Goal: Browse casually: Explore the website without a specific task or goal

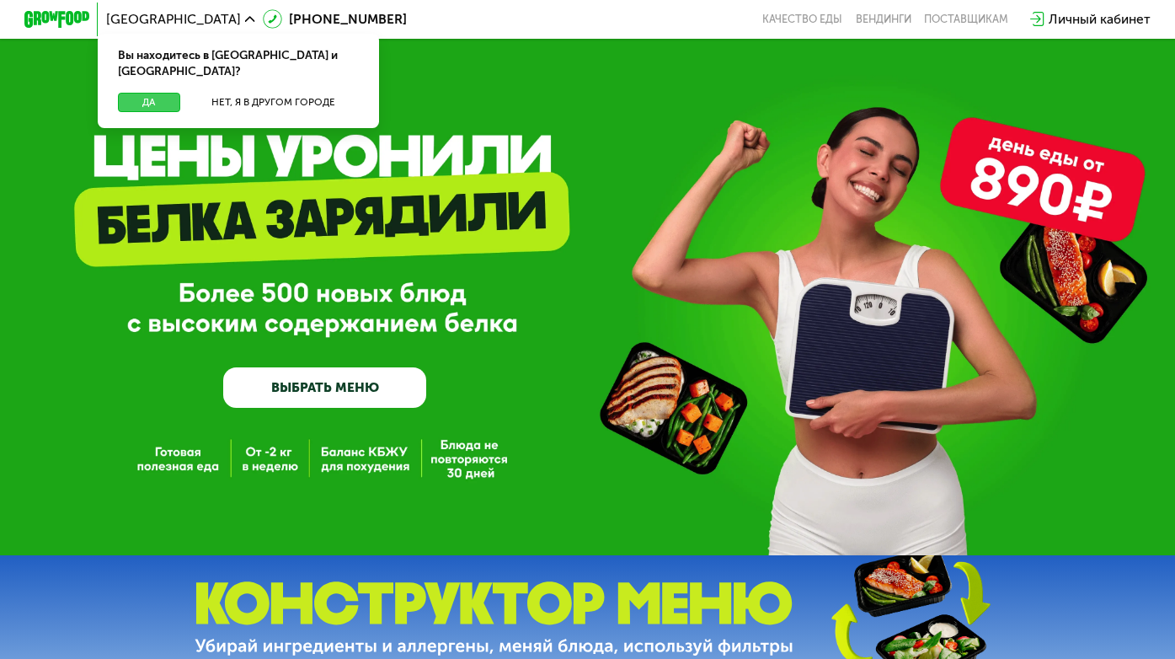
click at [167, 93] on button "Да" at bounding box center [149, 102] width 63 height 19
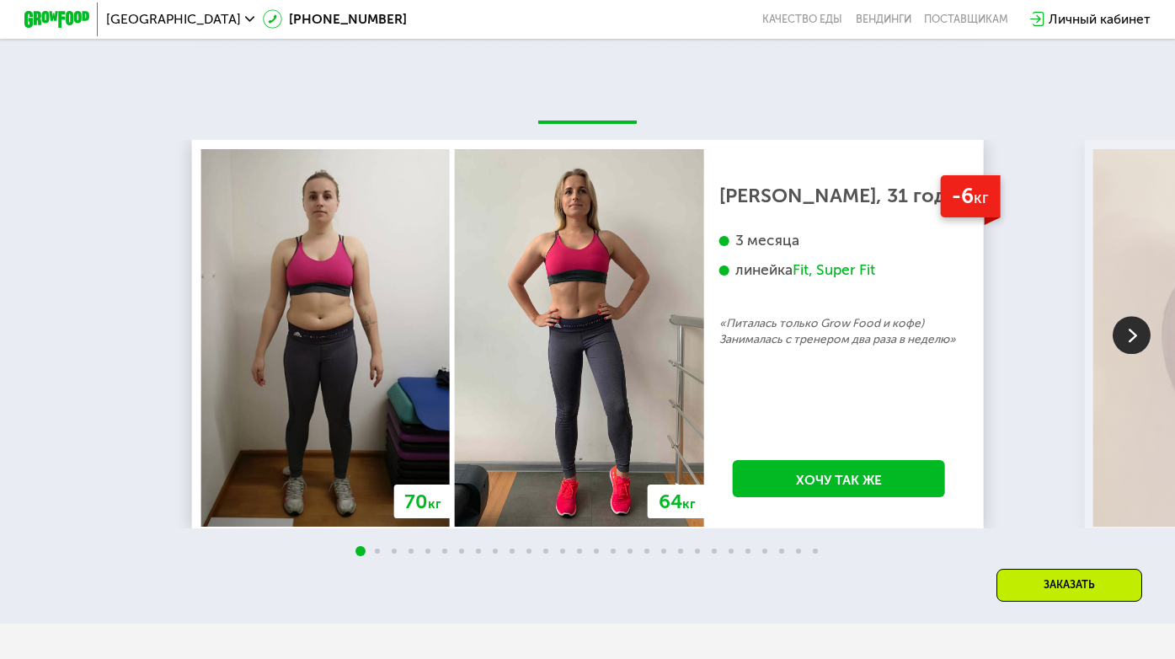
scroll to position [2740, 0]
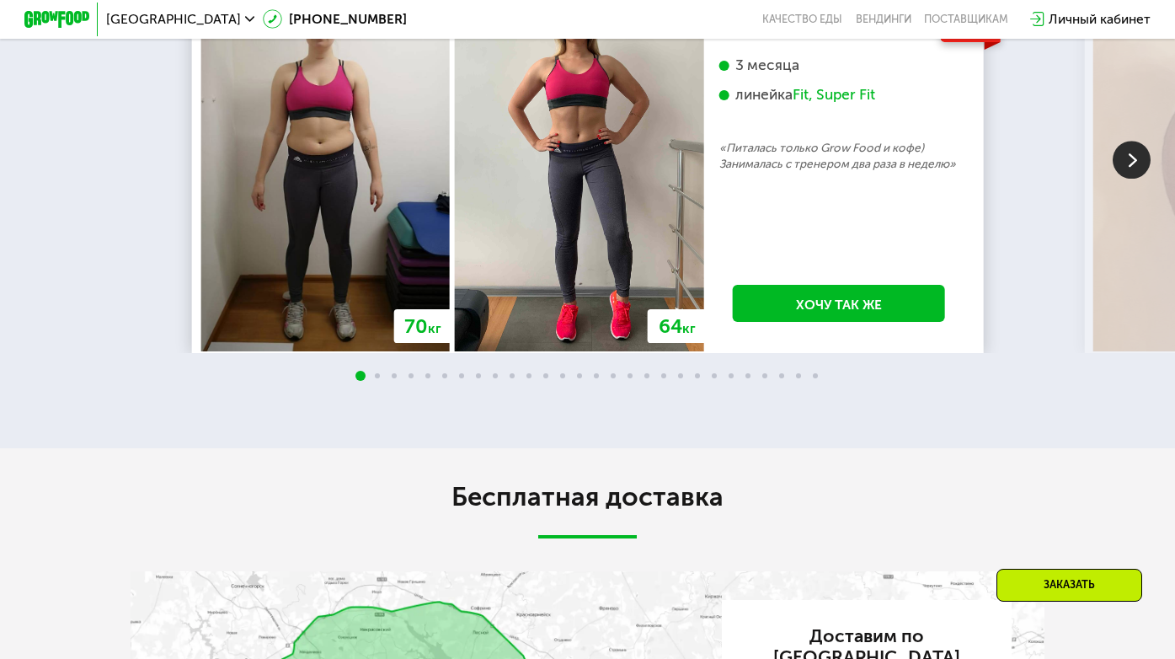
click at [1134, 179] on img at bounding box center [1132, 160] width 38 height 38
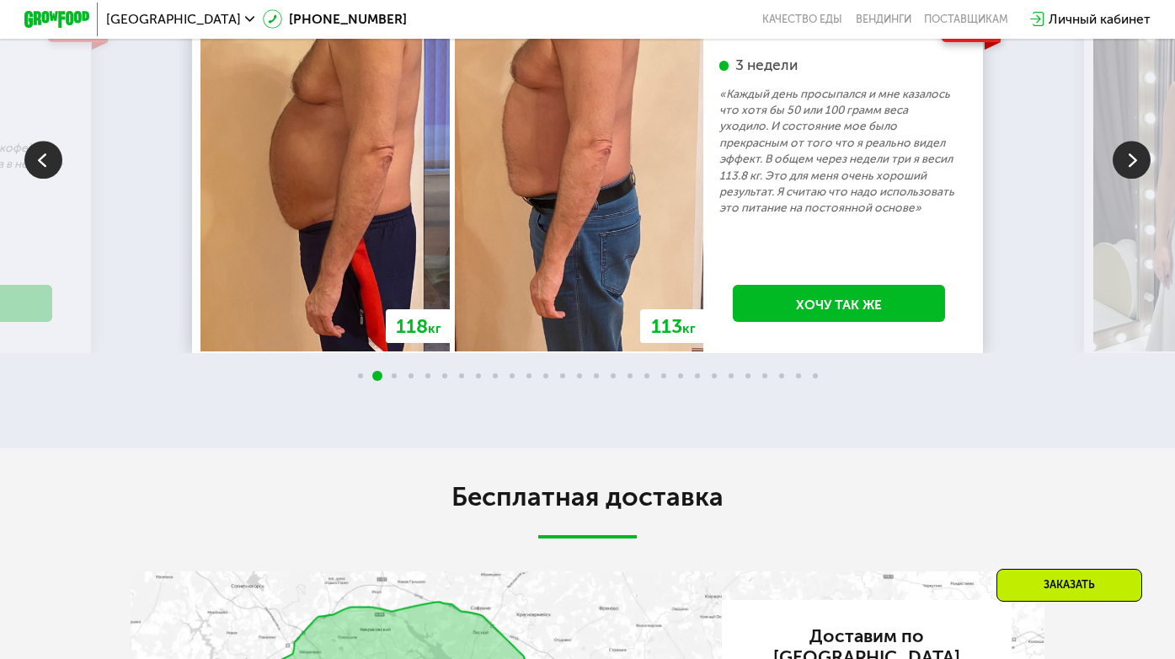
click at [1134, 179] on img at bounding box center [1132, 160] width 38 height 38
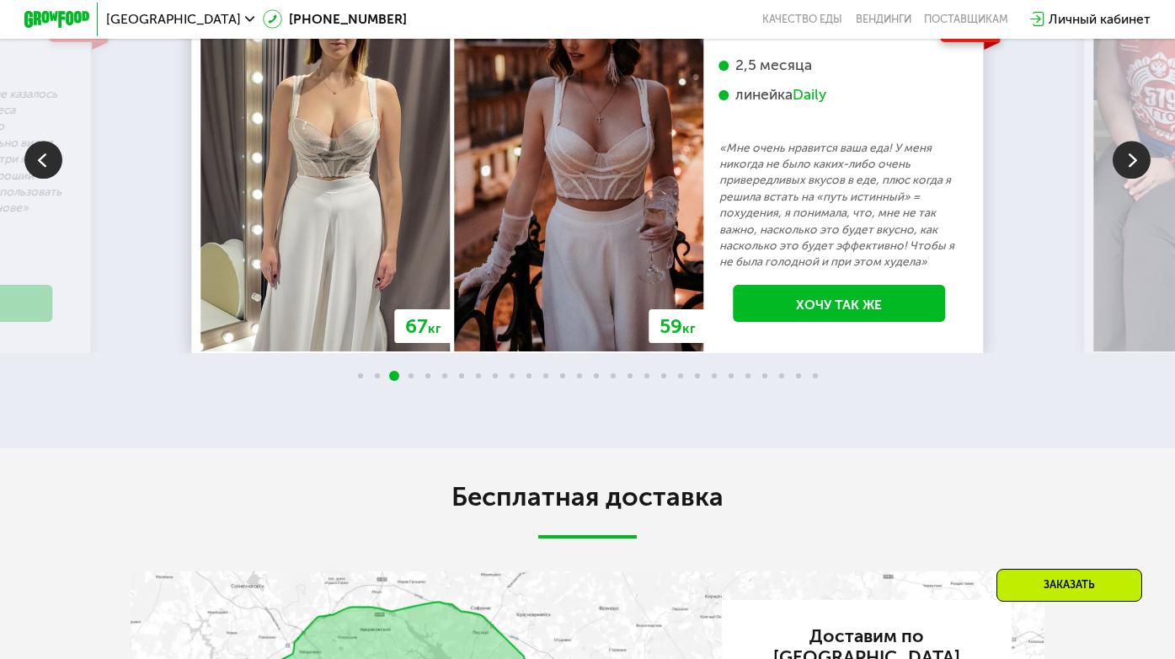
click at [1134, 179] on img at bounding box center [1132, 160] width 38 height 38
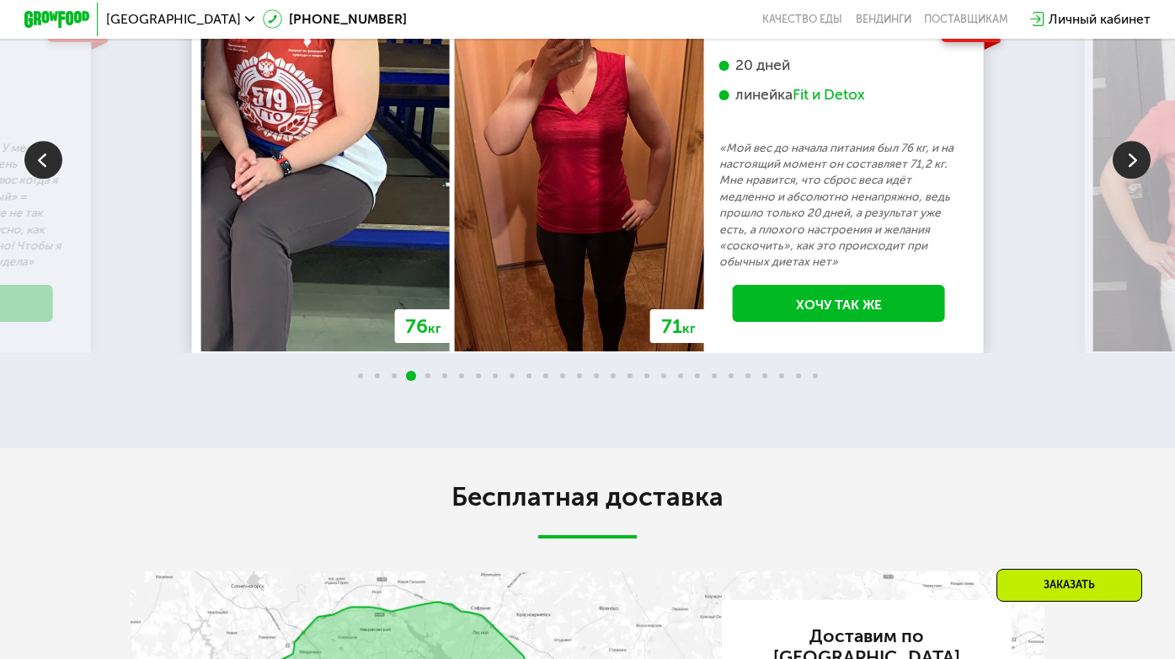
click at [1134, 179] on img at bounding box center [1132, 160] width 38 height 38
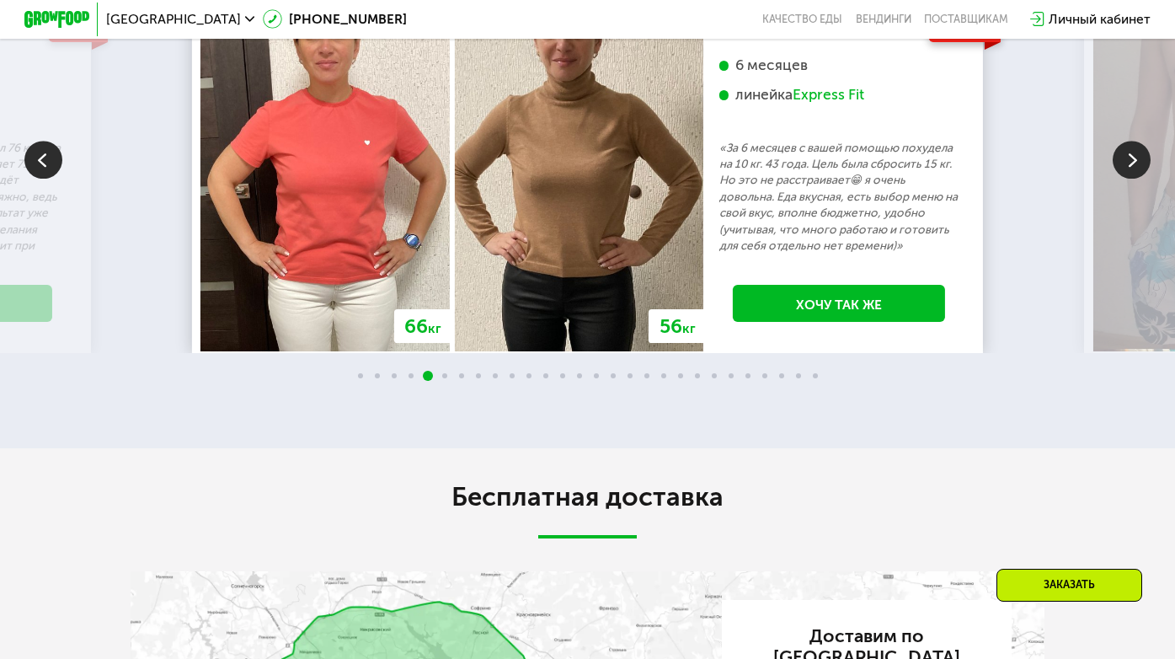
click at [1134, 179] on img at bounding box center [1132, 160] width 38 height 38
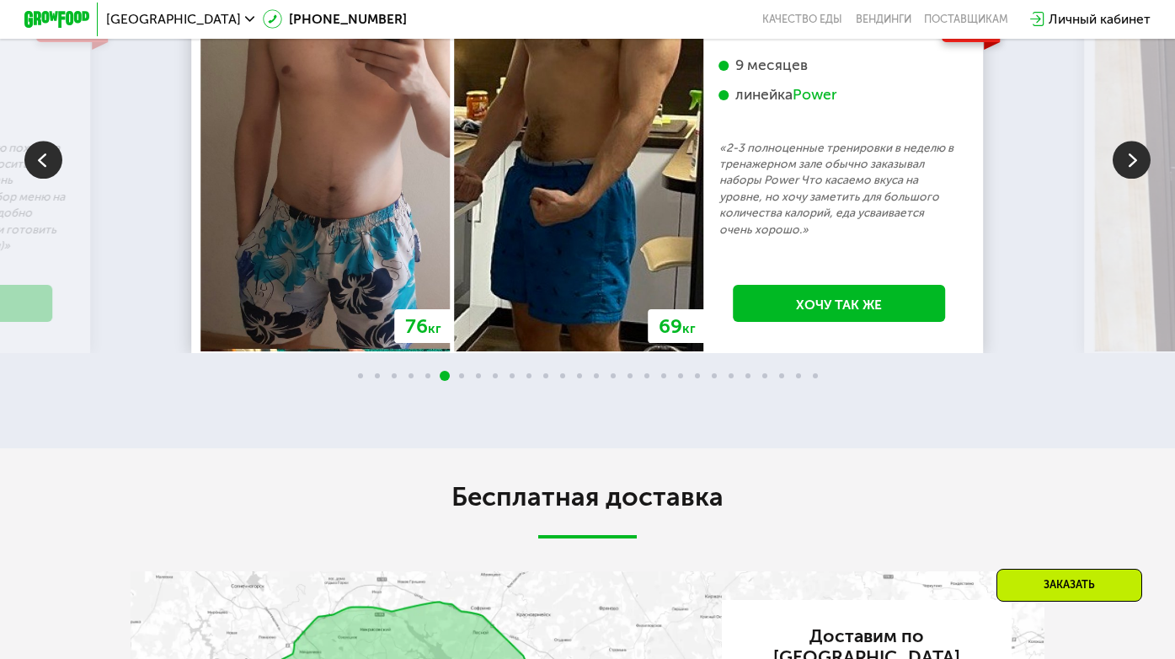
click at [1134, 179] on img at bounding box center [1132, 160] width 38 height 38
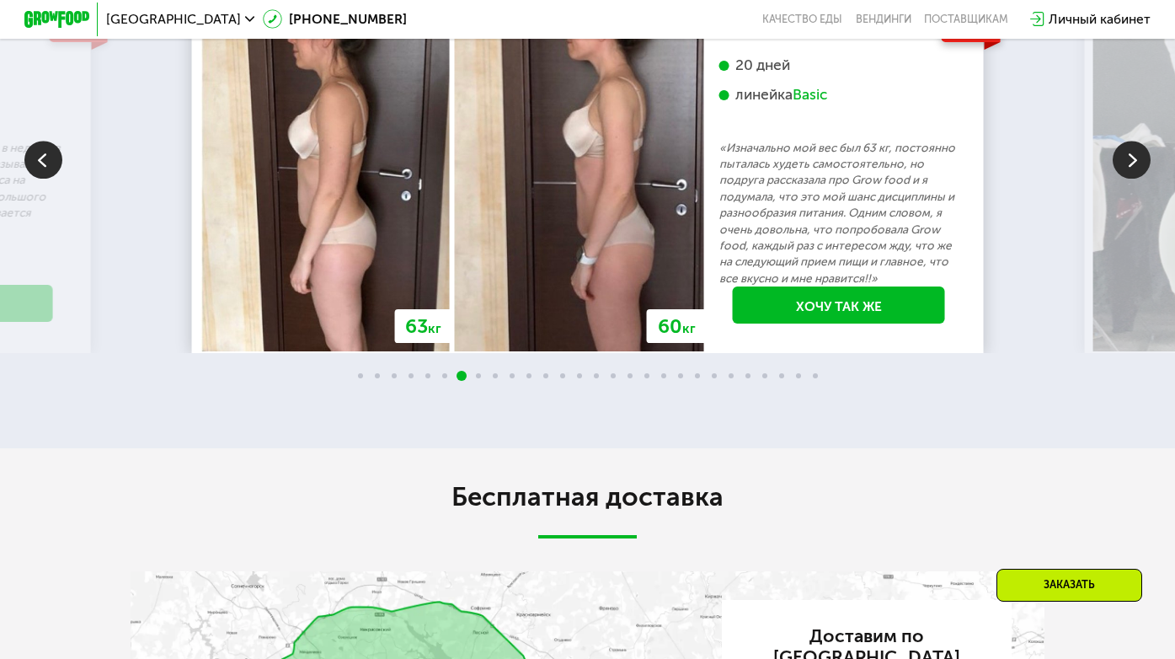
click at [1134, 179] on img at bounding box center [1132, 160] width 38 height 38
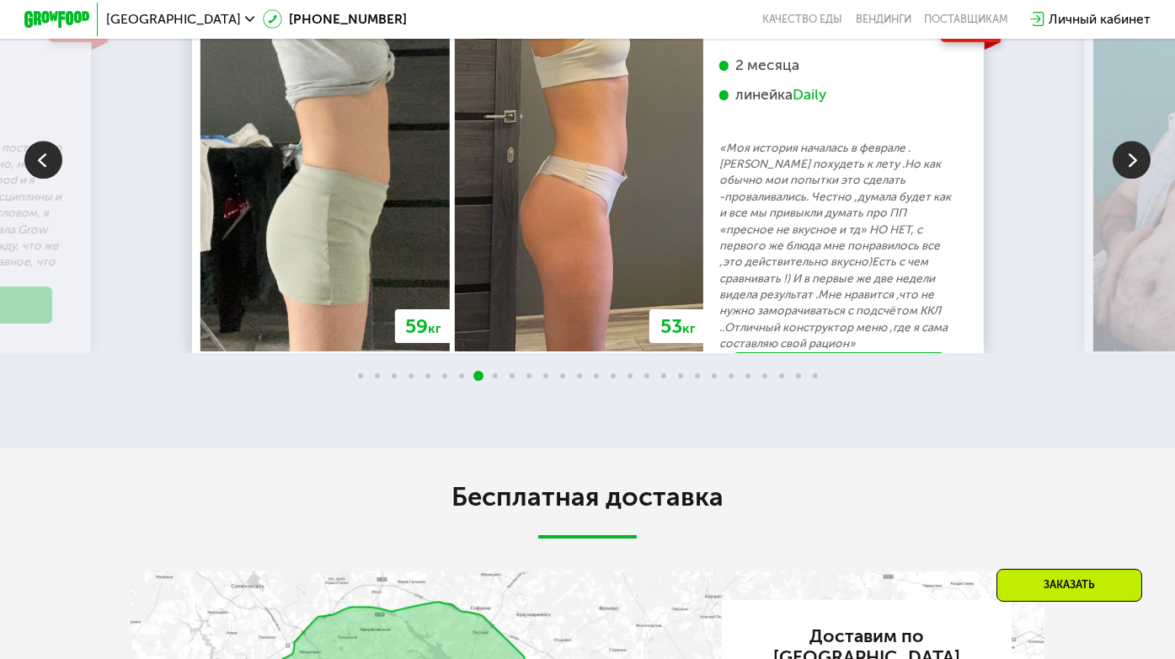
click at [1134, 179] on img at bounding box center [1132, 160] width 38 height 38
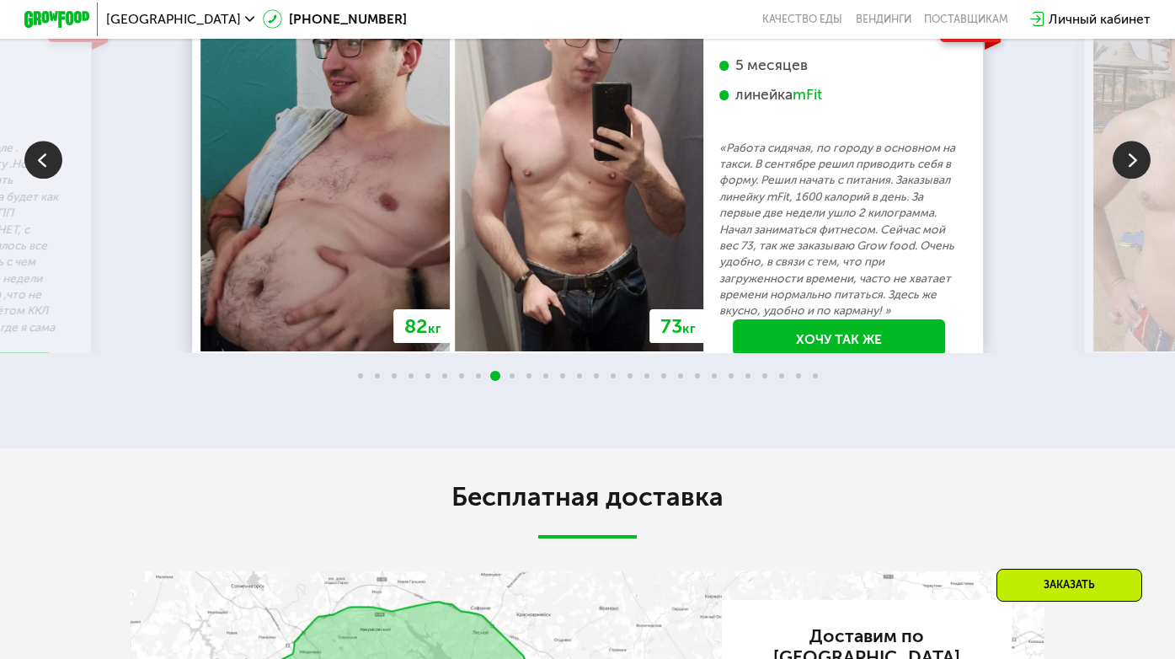
click at [1133, 179] on img at bounding box center [1132, 160] width 38 height 38
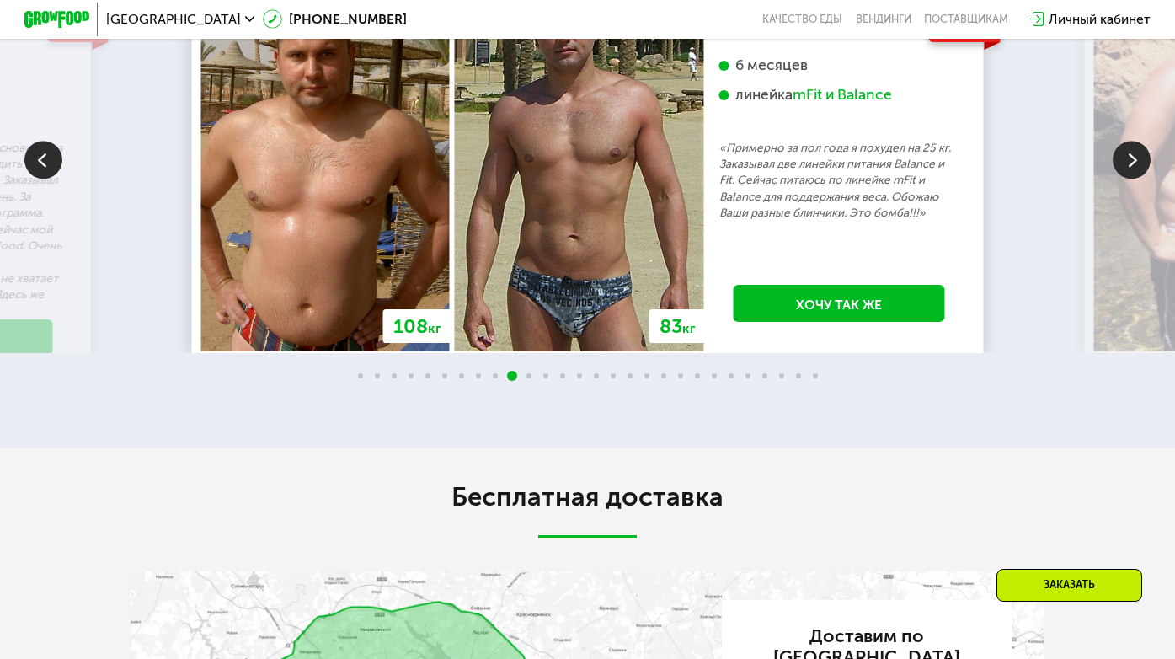
click at [44, 179] on img at bounding box center [43, 160] width 38 height 38
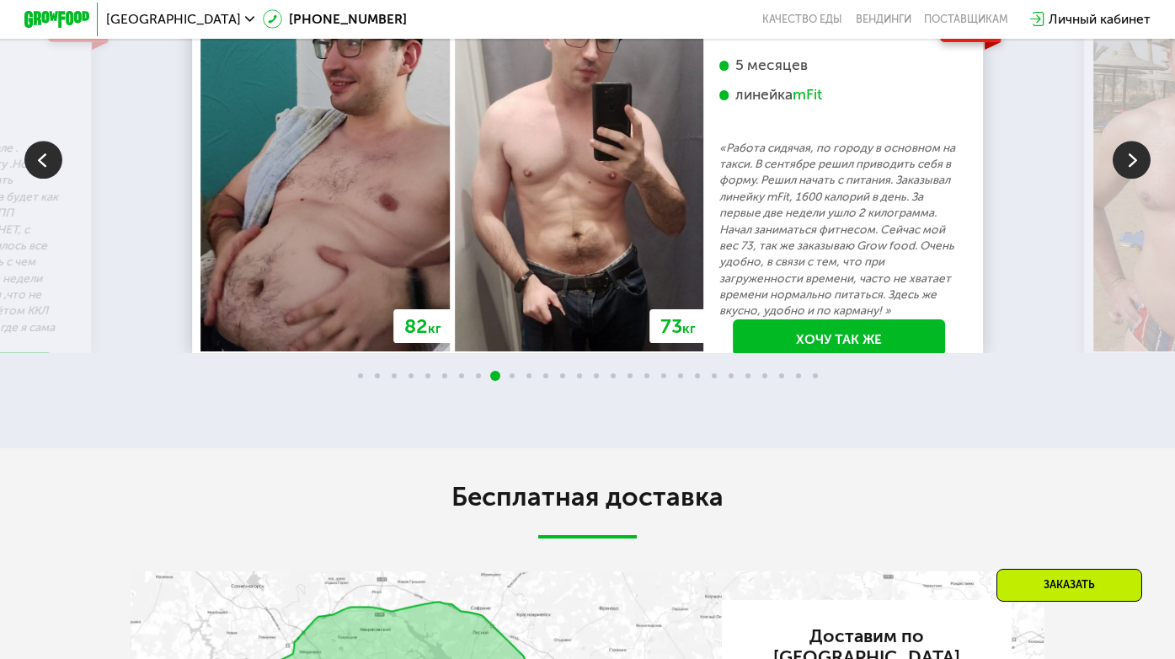
click at [1134, 179] on img at bounding box center [1132, 160] width 38 height 38
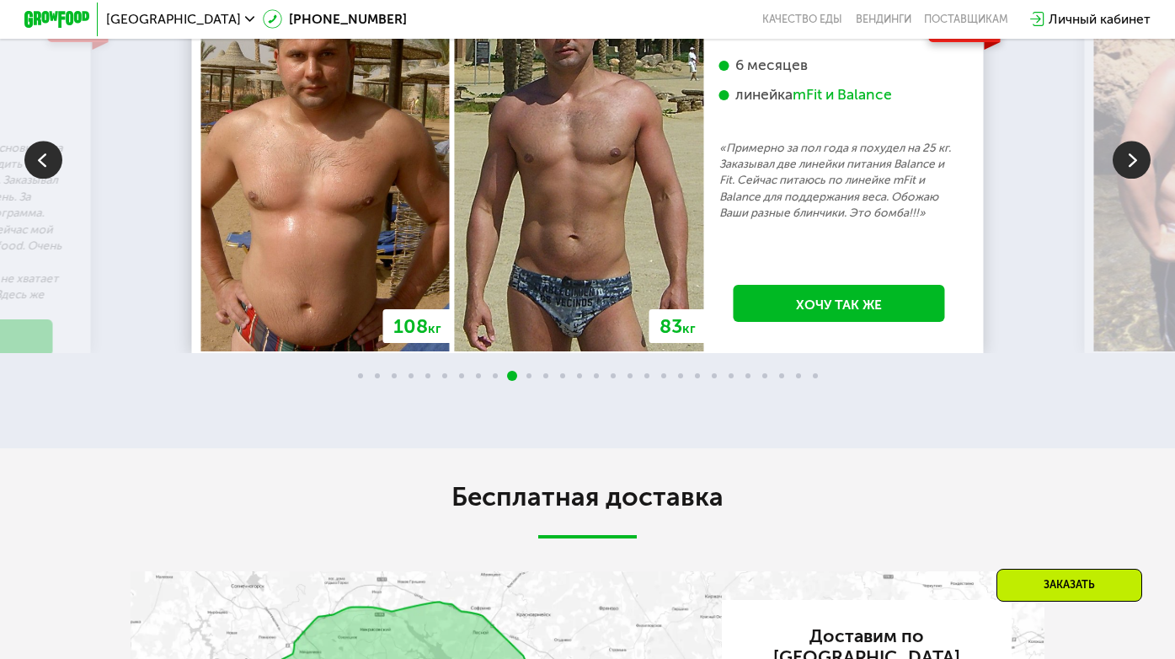
click at [1134, 179] on img at bounding box center [1132, 160] width 38 height 38
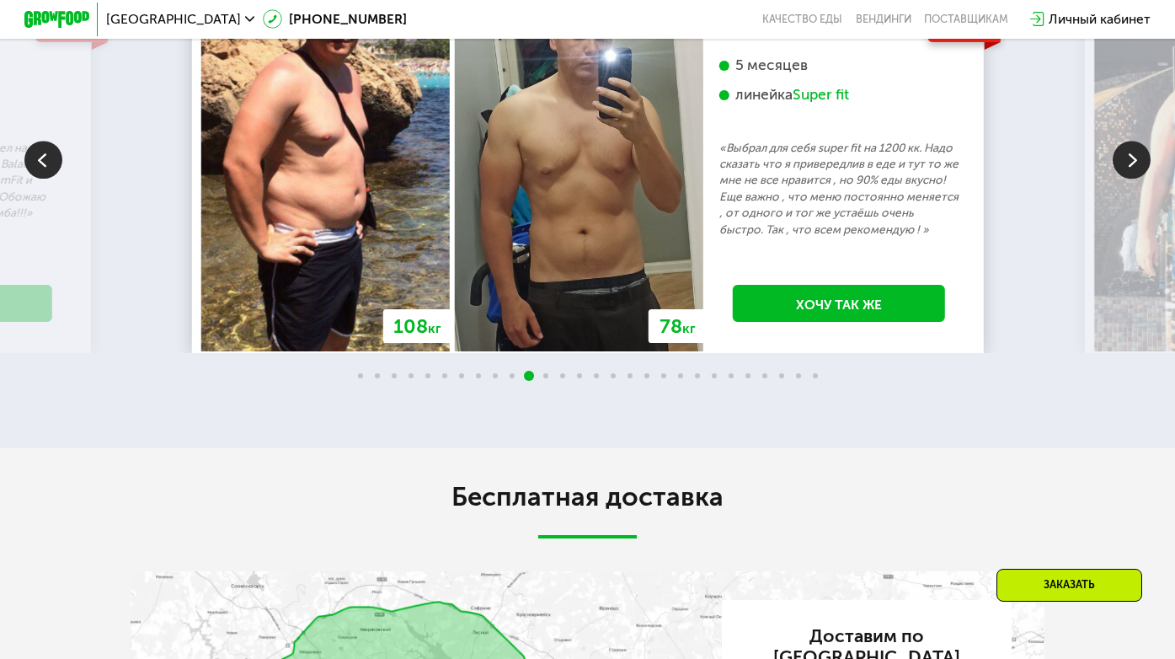
click at [1134, 179] on img at bounding box center [1132, 160] width 38 height 38
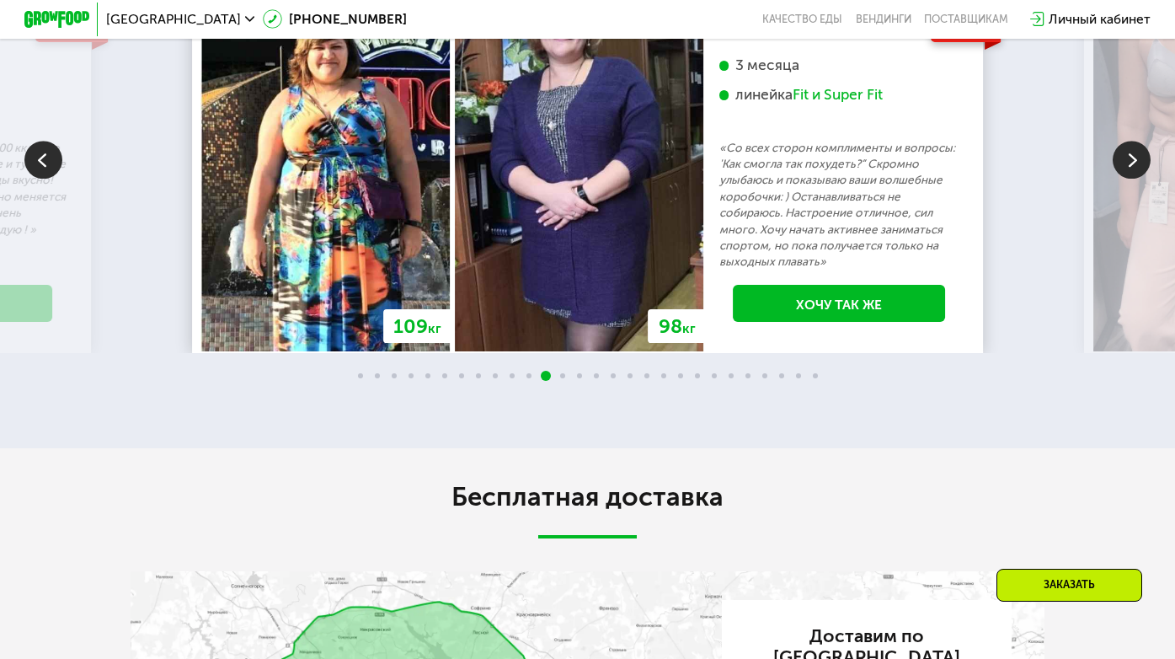
click at [1134, 179] on img at bounding box center [1132, 160] width 38 height 38
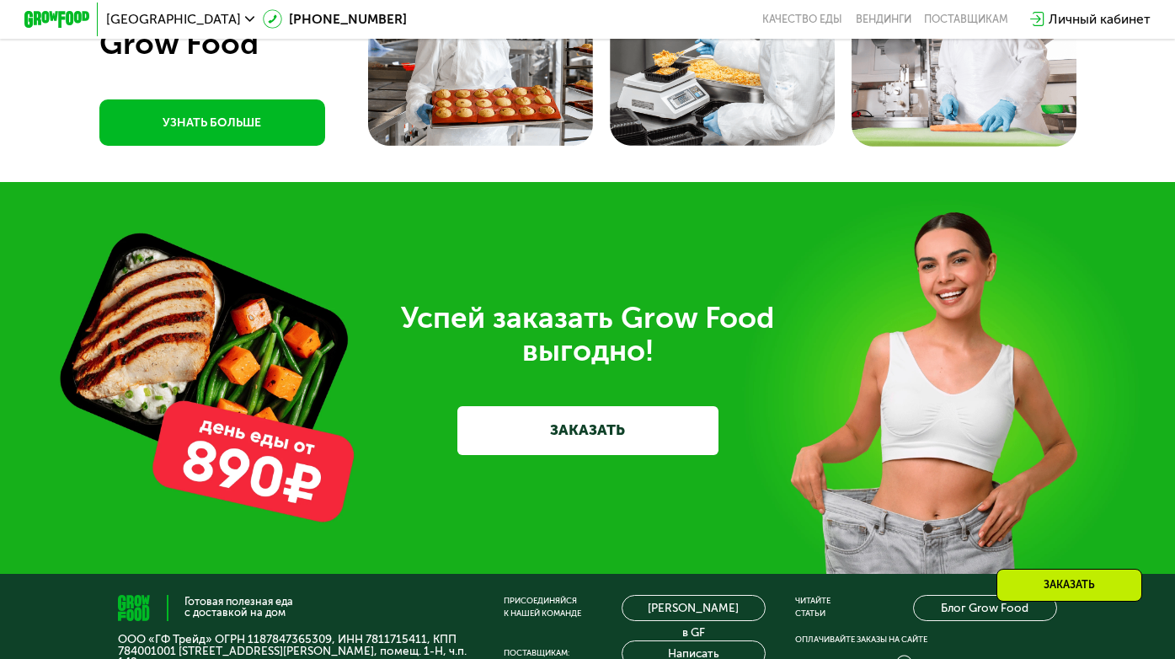
scroll to position [4515, 0]
